Goal: Book appointment/travel/reservation

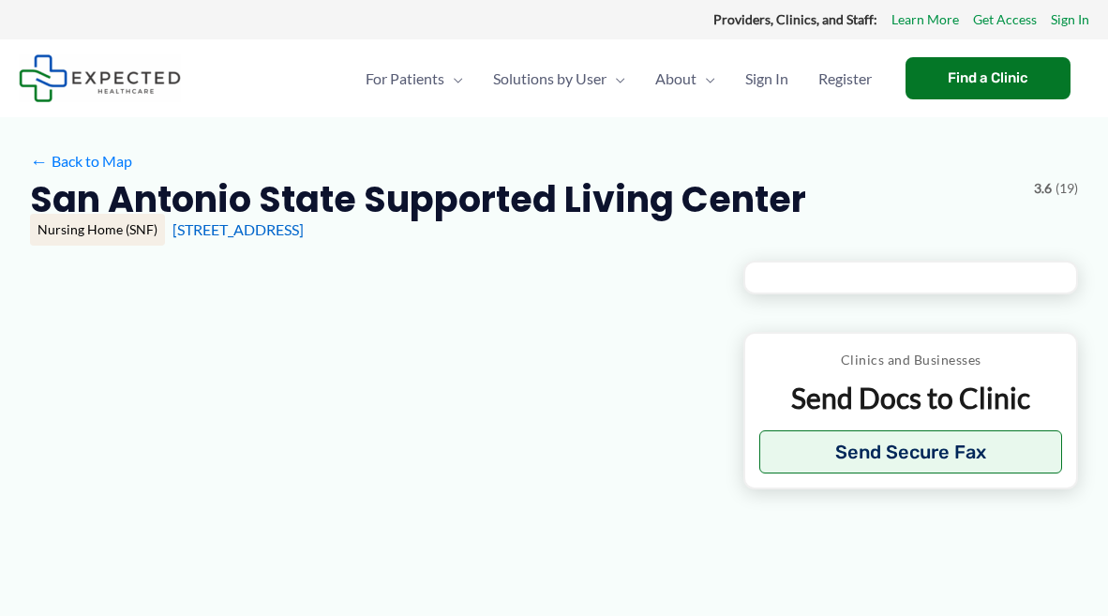
type input "**********"
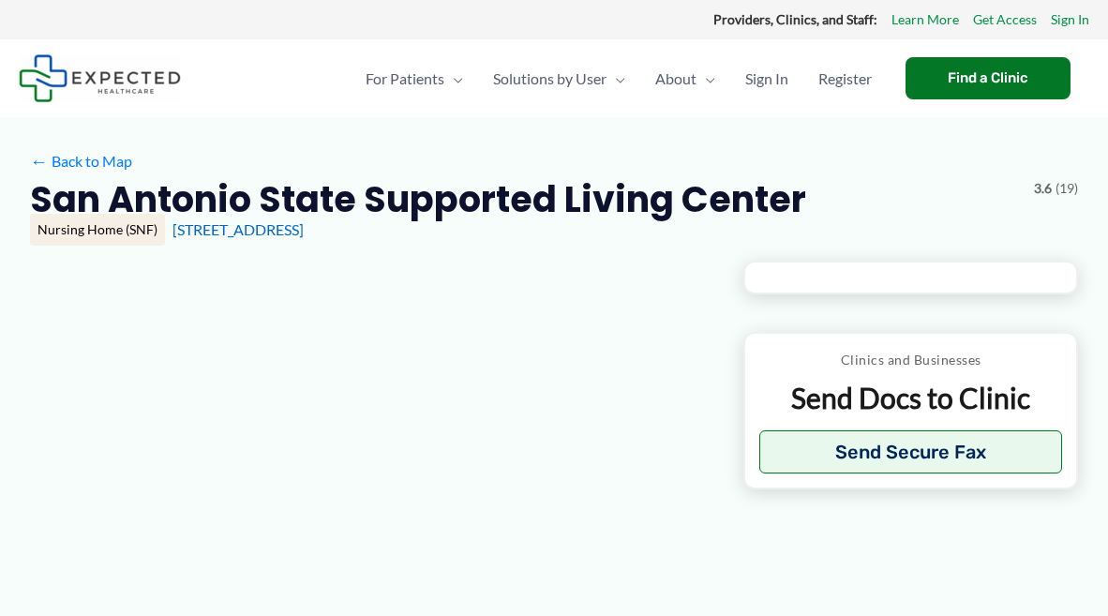
type input "**********"
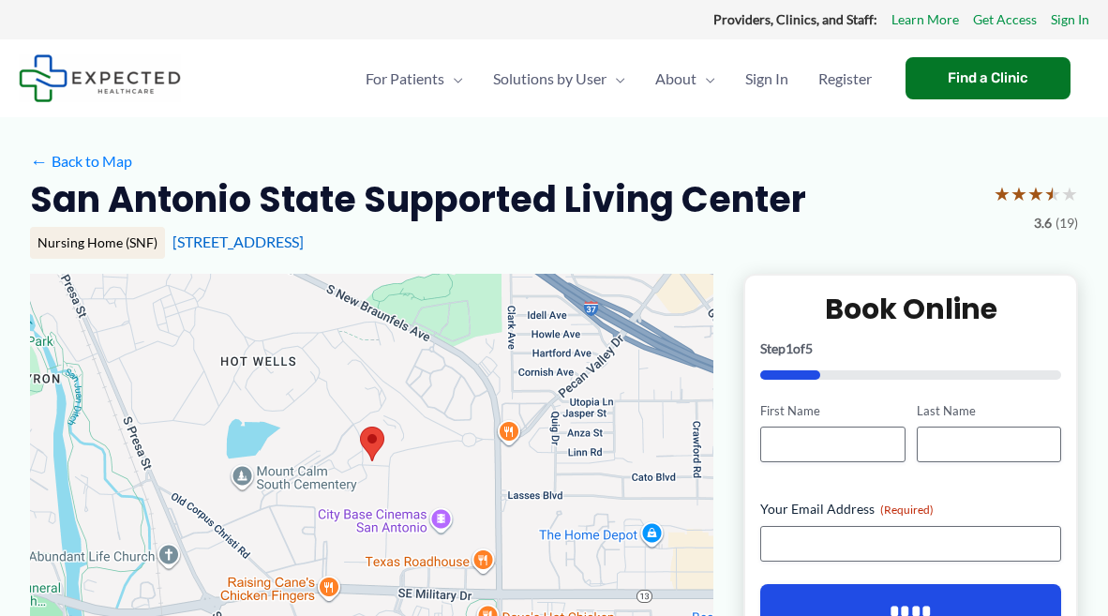
scroll to position [269, 0]
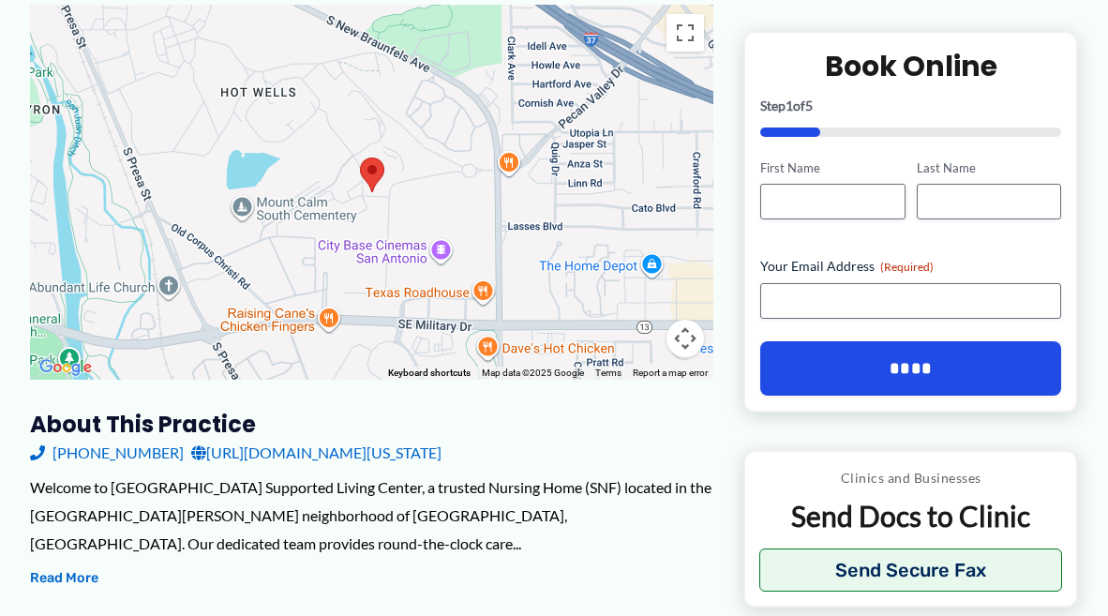
click at [411, 450] on link "[URL][DOMAIN_NAME][US_STATE]" at bounding box center [316, 453] width 250 height 28
